Goal: Find specific page/section: Find specific page/section

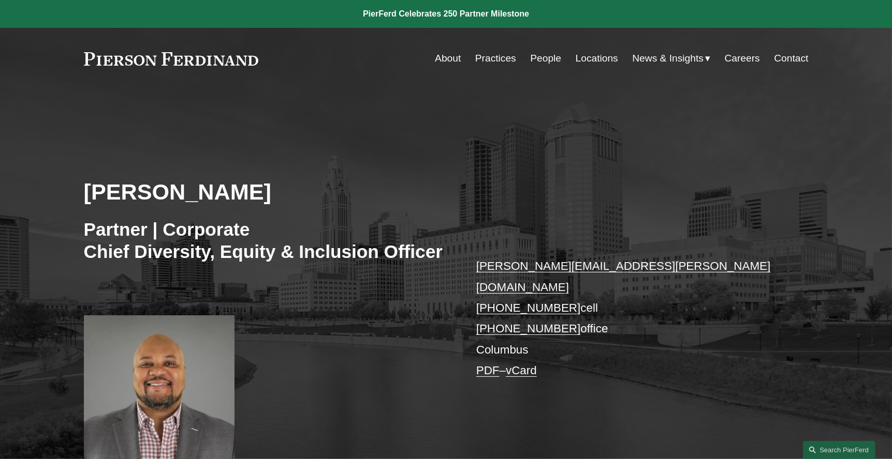
click at [187, 55] on link at bounding box center [171, 58] width 175 height 13
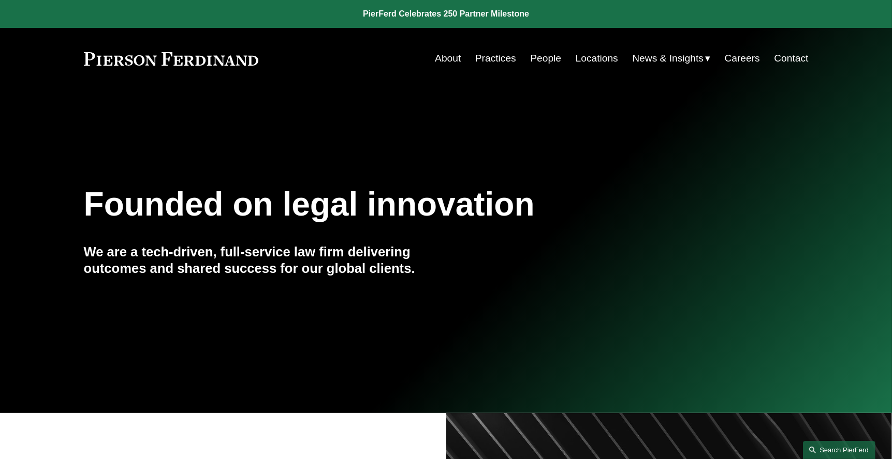
click at [832, 446] on link "Search this site" at bounding box center [839, 450] width 72 height 18
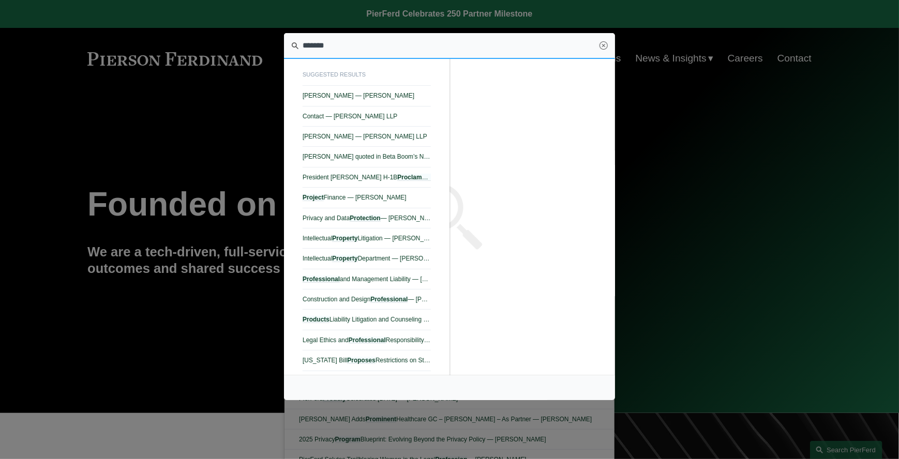
type input "********"
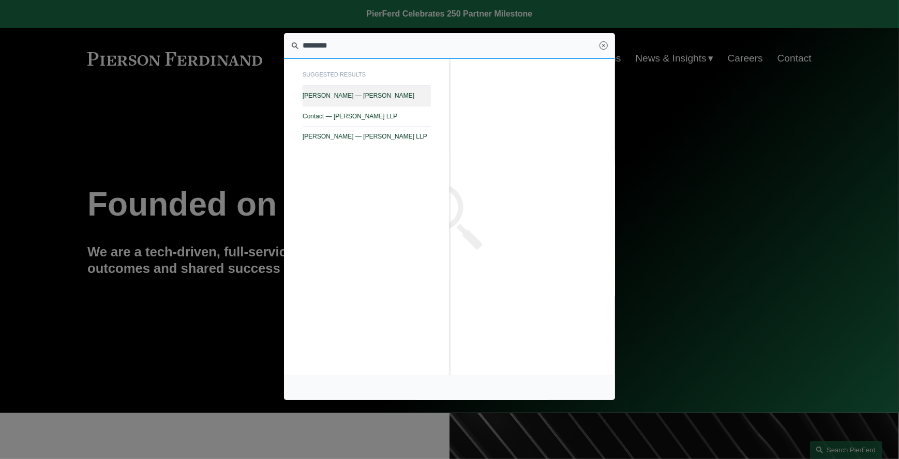
click at [335, 99] on span "[PERSON_NAME] — [PERSON_NAME]" at bounding box center [367, 95] width 128 height 7
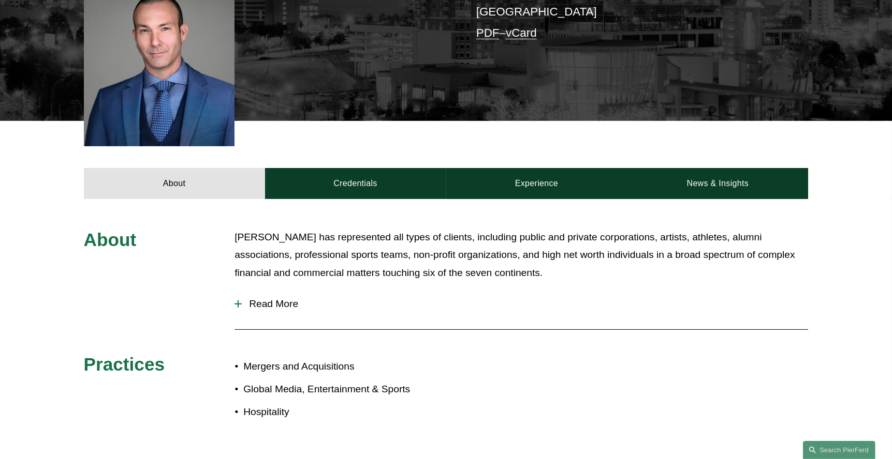
scroll to position [310, 0]
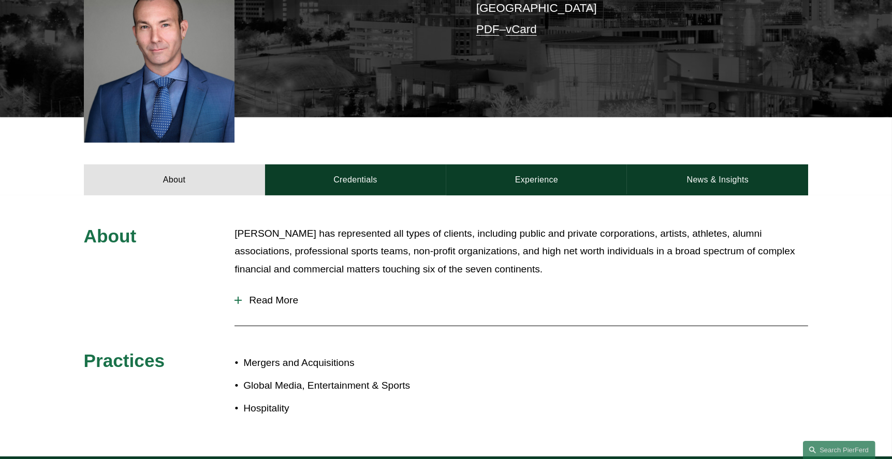
click at [257, 295] on span "Read More" at bounding box center [525, 300] width 566 height 11
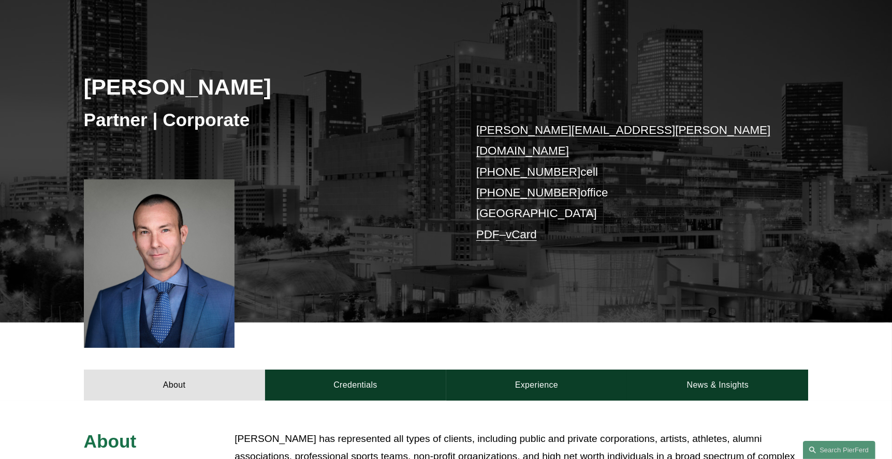
scroll to position [103, 0]
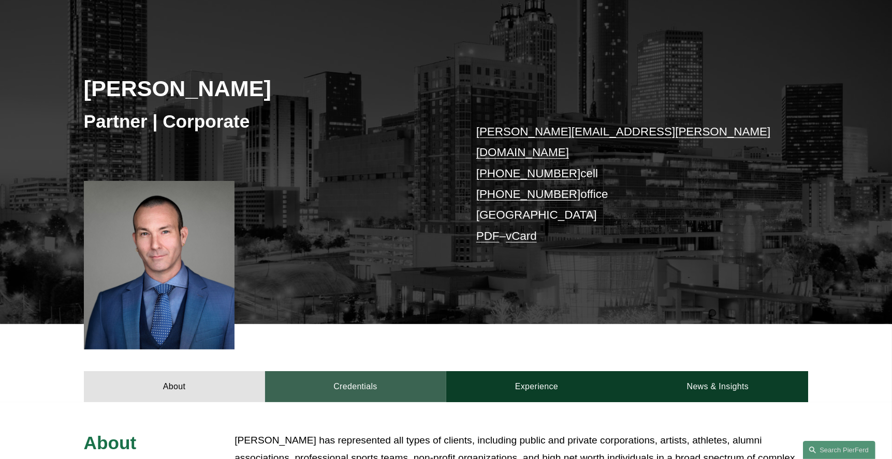
click at [355, 372] on link "Credentials" at bounding box center [355, 387] width 181 height 31
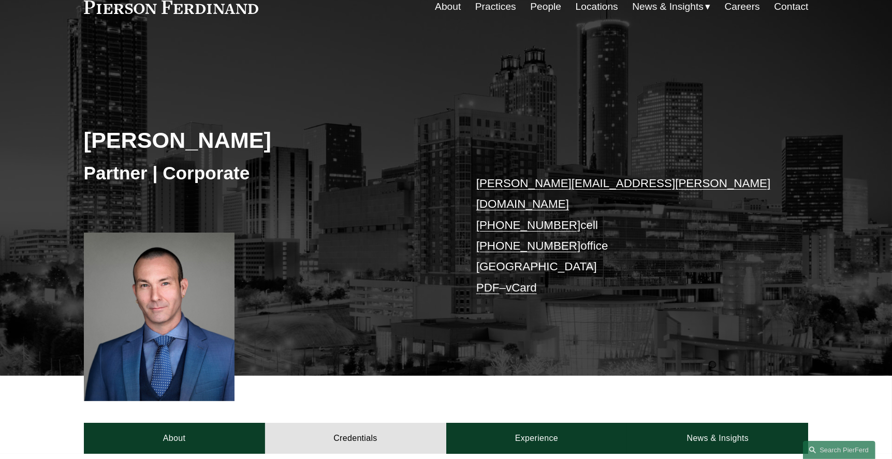
scroll to position [0, 0]
